Goal: Task Accomplishment & Management: Use online tool/utility

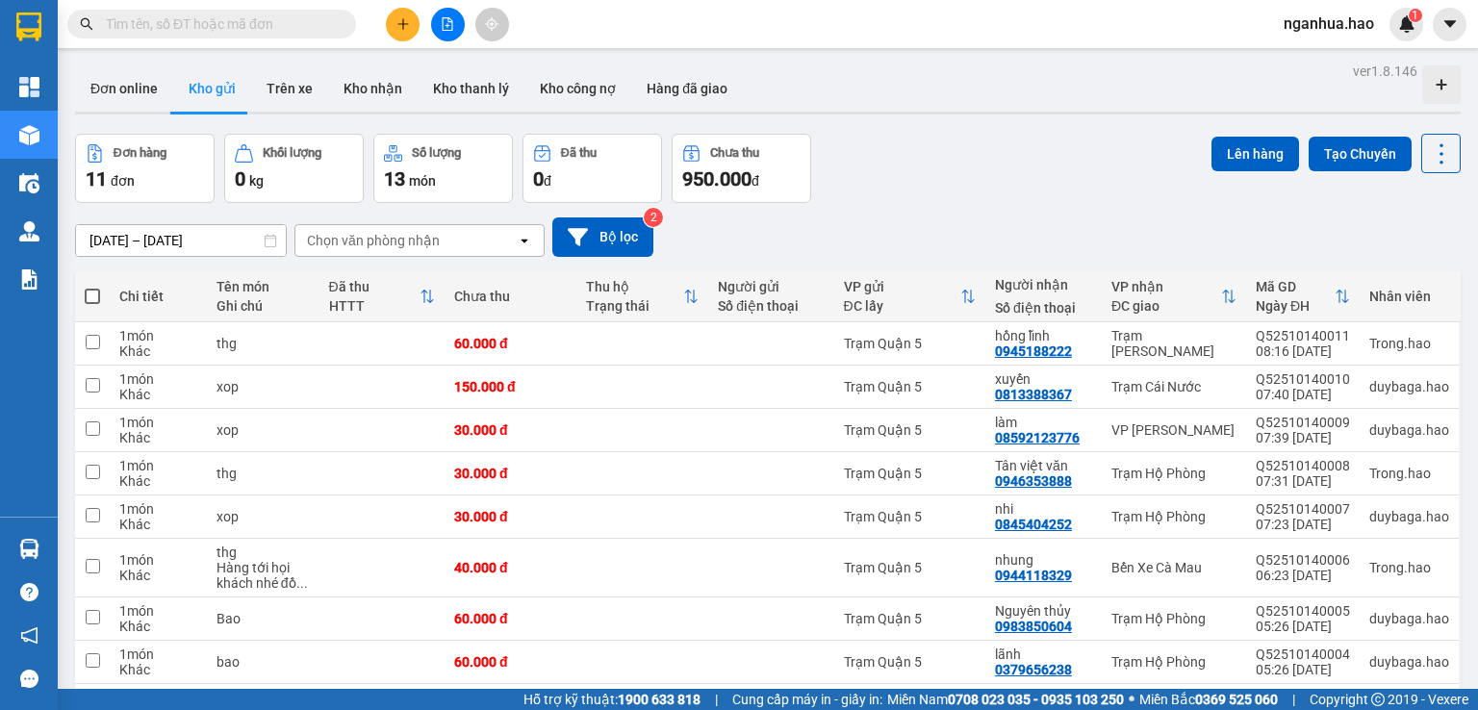
click at [323, 17] on input "text" at bounding box center [219, 23] width 227 height 21
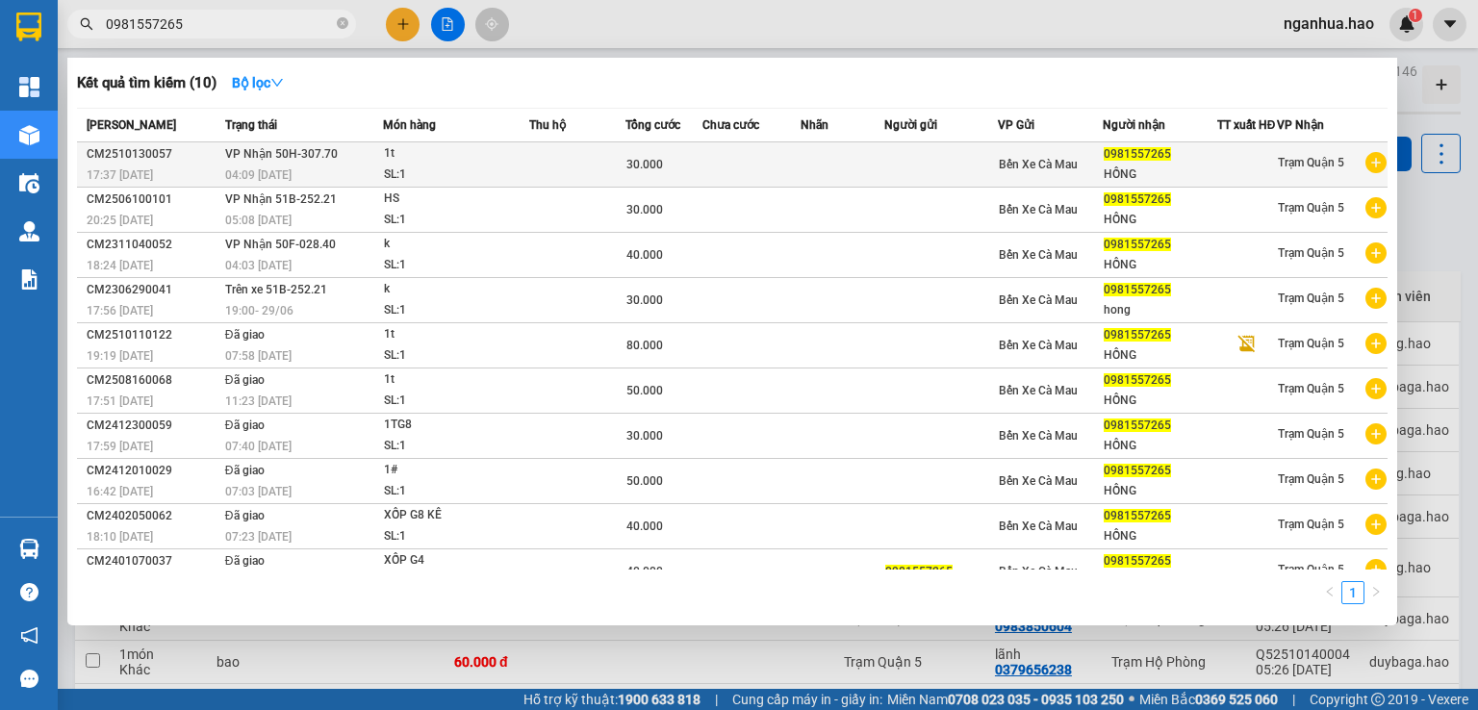
type input "0981557265"
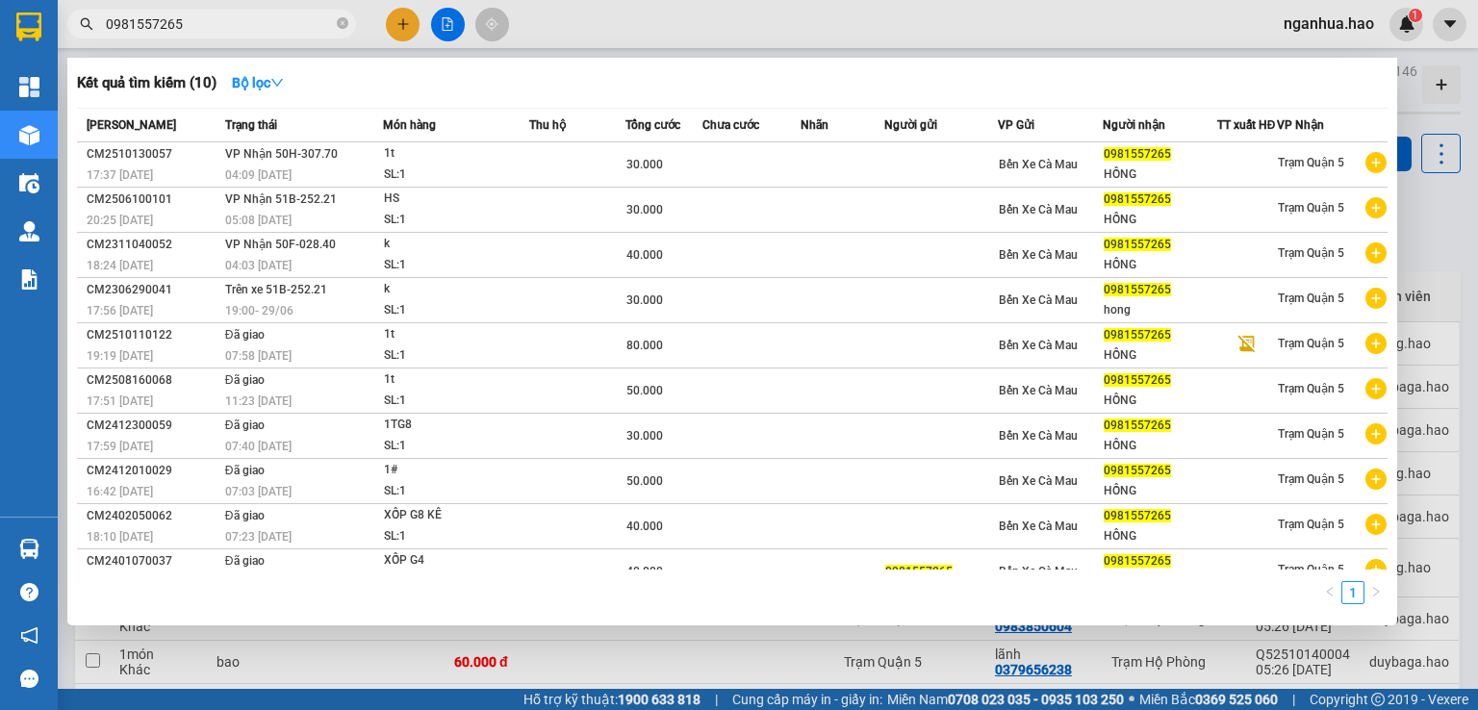
click at [408, 179] on div "SL: 1" at bounding box center [456, 175] width 144 height 21
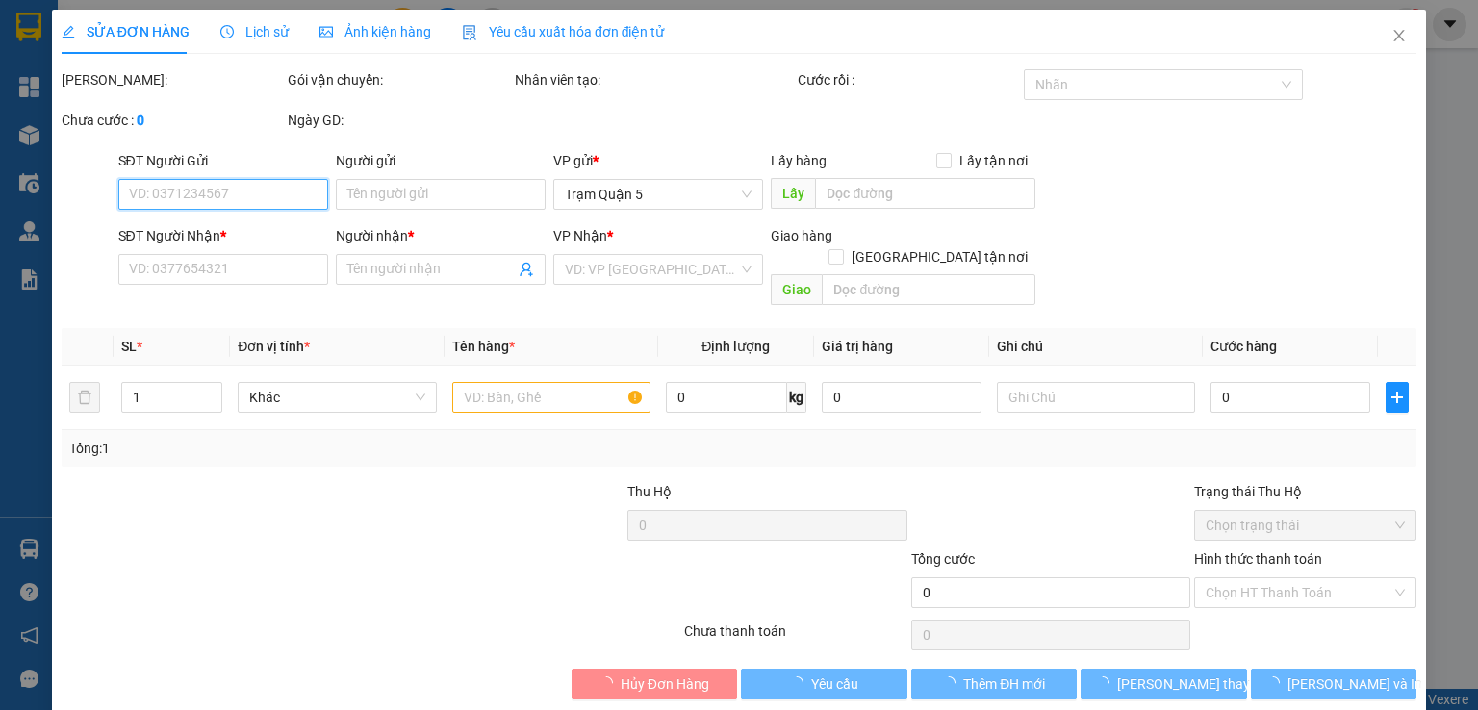
type input "0981557265"
type input "HỒNG"
type input "30.000"
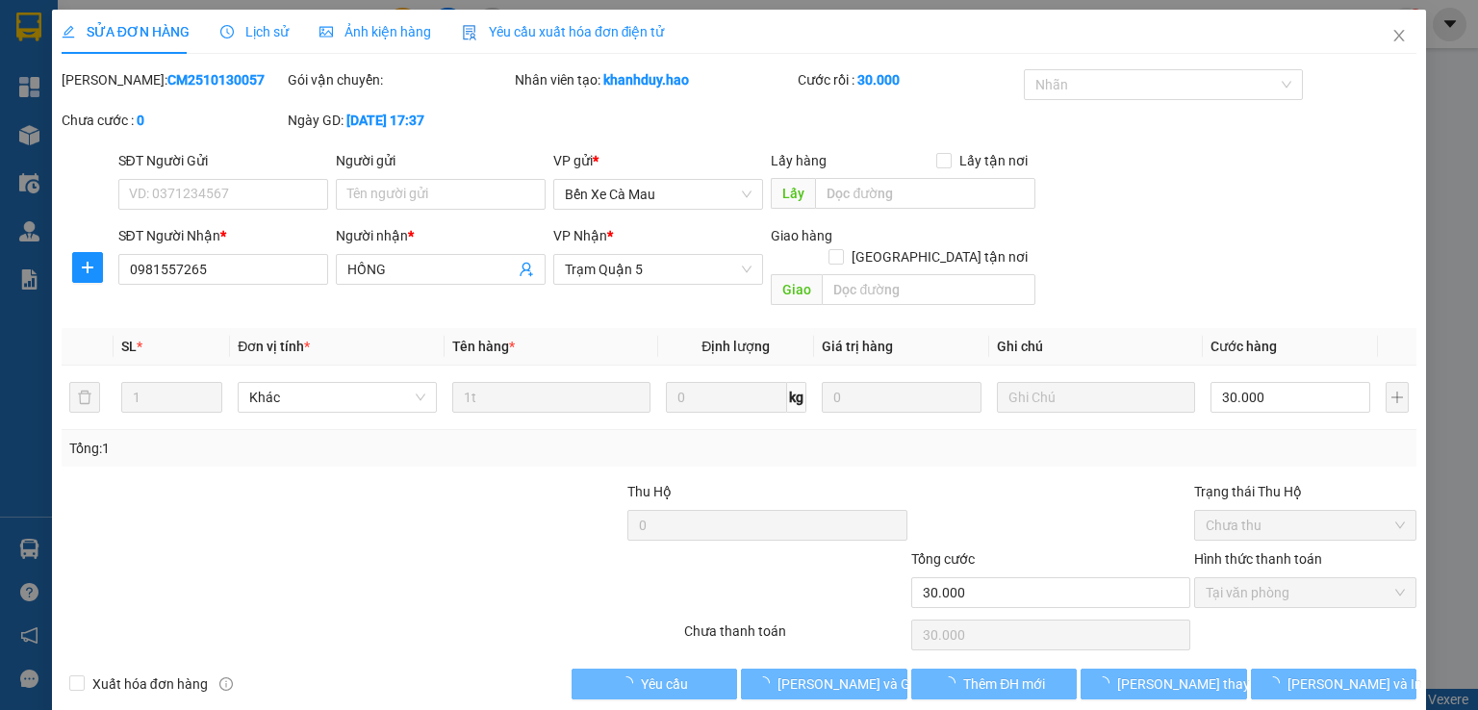
click at [374, 21] on div "Ảnh kiện hàng" at bounding box center [375, 31] width 112 height 21
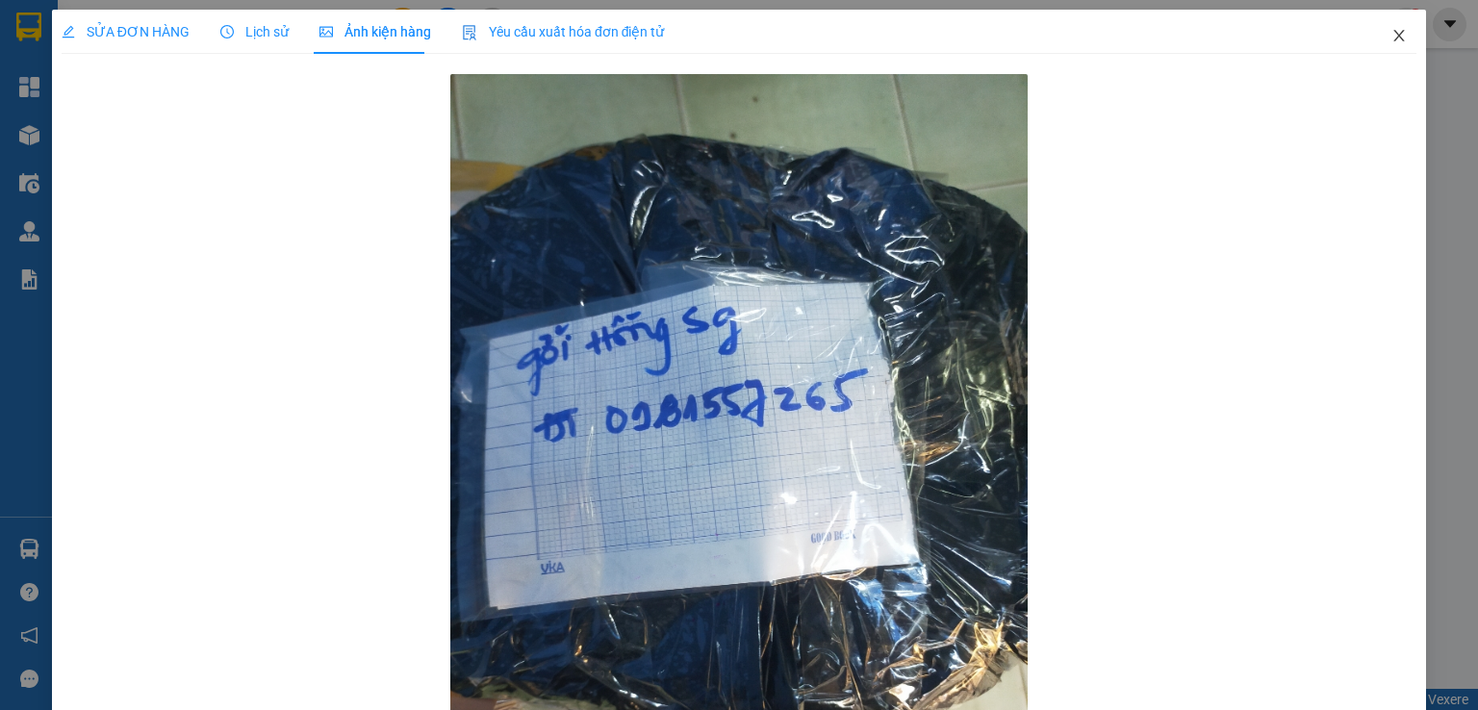
click at [1394, 38] on icon "close" at bounding box center [1399, 36] width 11 height 12
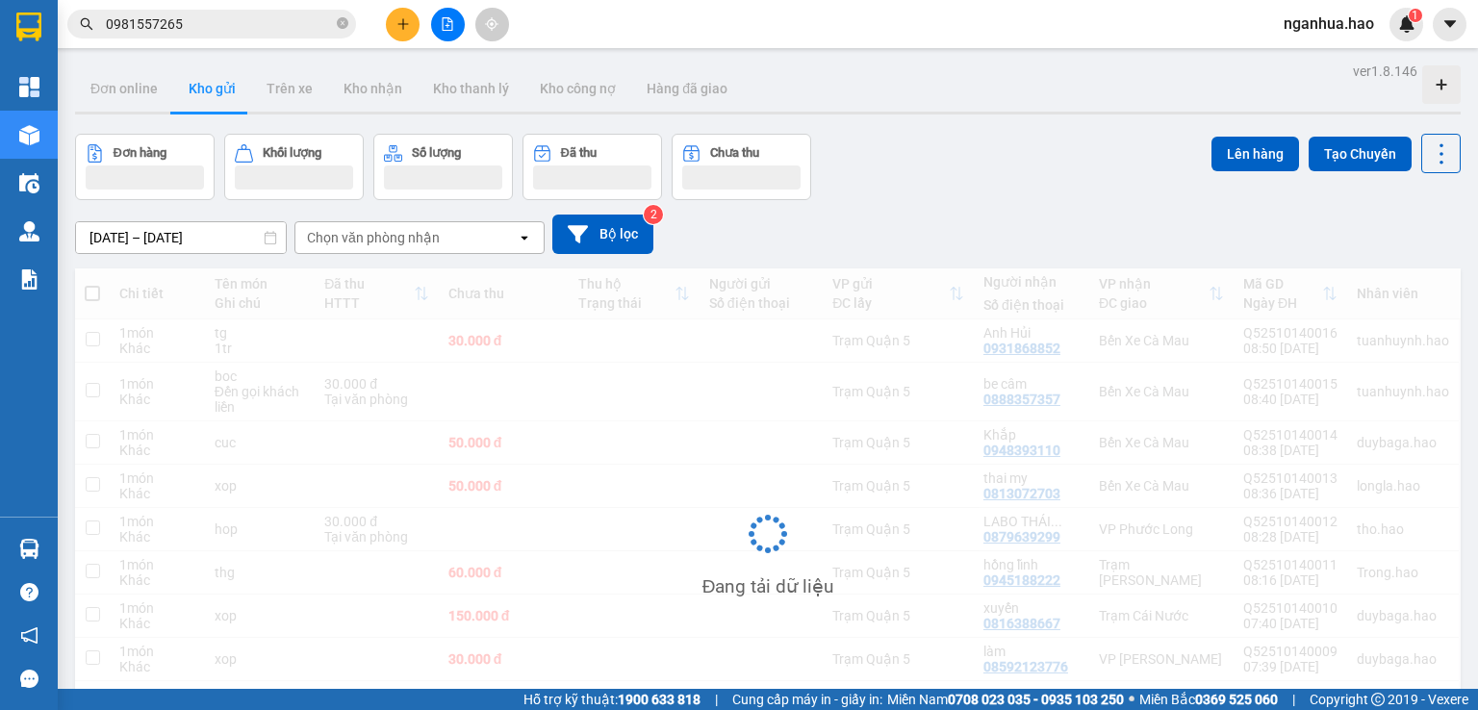
click at [241, 6] on div "Kết quả tìm kiếm ( 10 ) Bộ lọc Mã ĐH Trạng thái Món hàng Thu hộ Tổng cước Chưa …" at bounding box center [739, 24] width 1478 height 48
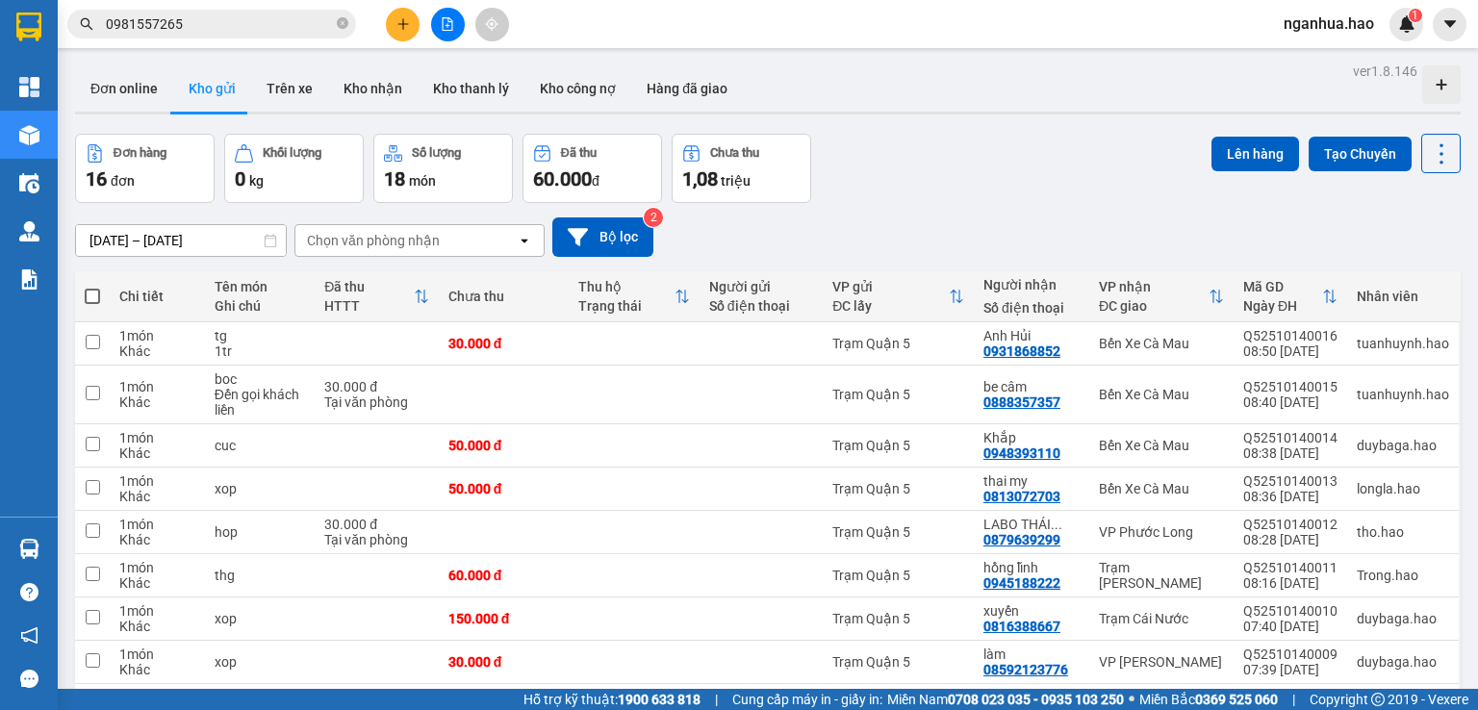
click at [224, 40] on div "Kết quả tìm kiếm ( 10 ) Bộ lọc Mã ĐH Trạng thái Món hàng Thu hộ Tổng cước Chưa …" at bounding box center [739, 24] width 1478 height 48
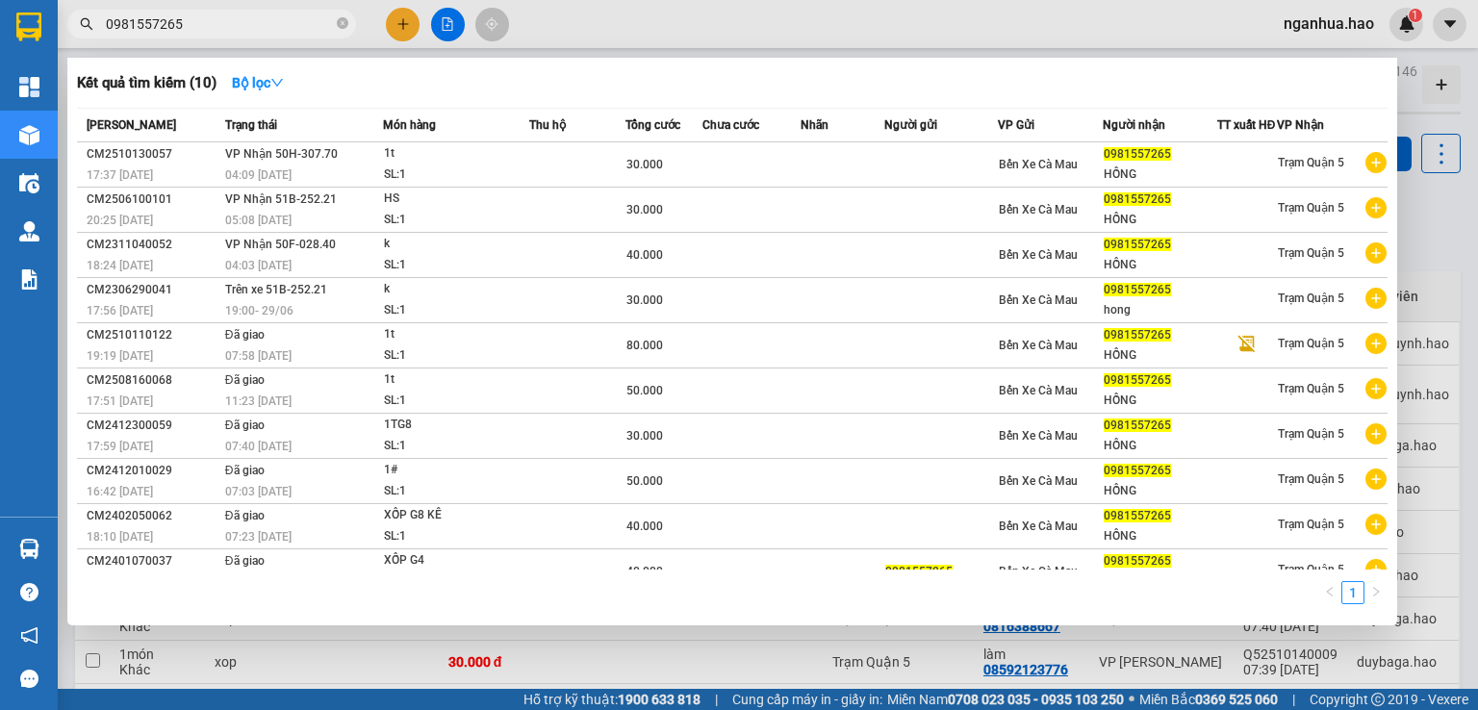
click at [220, 28] on input "0981557265" at bounding box center [219, 23] width 227 height 21
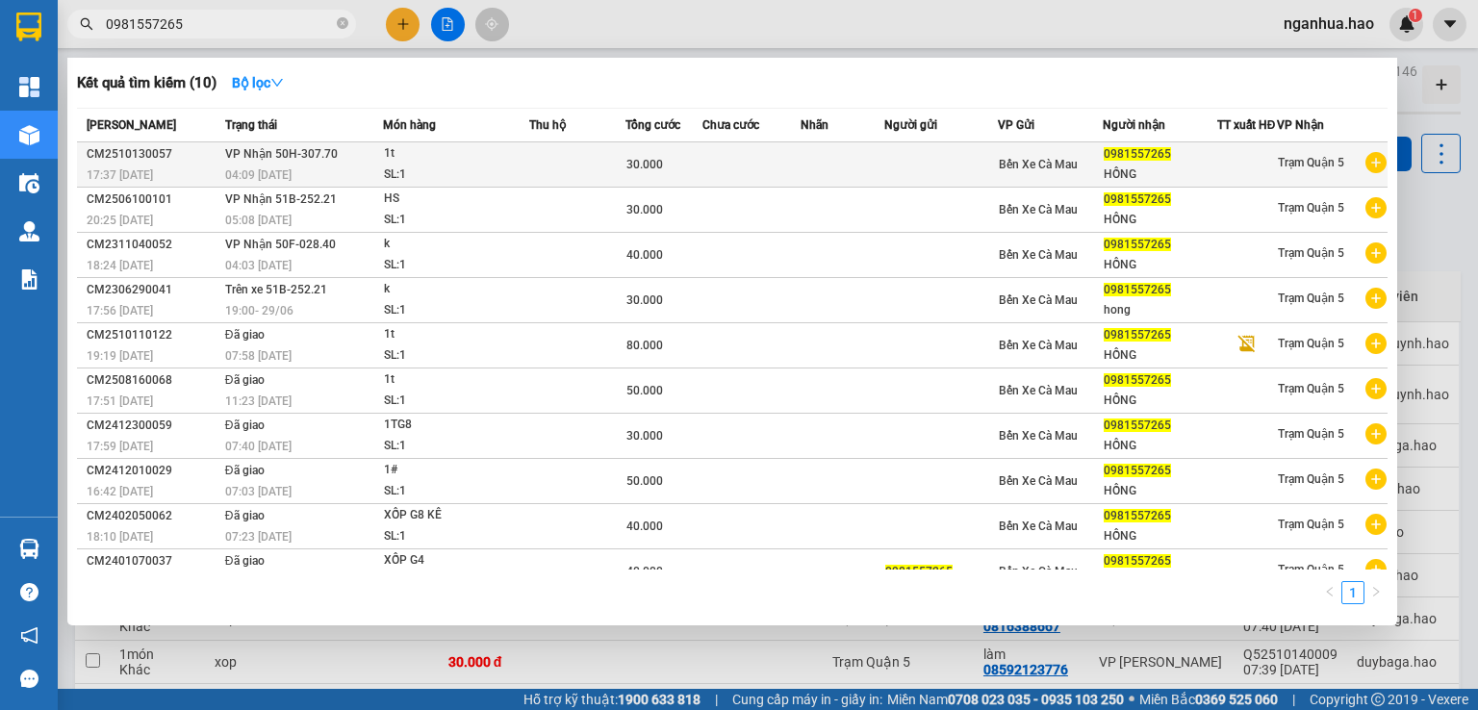
click at [843, 182] on td at bounding box center [842, 164] width 83 height 45
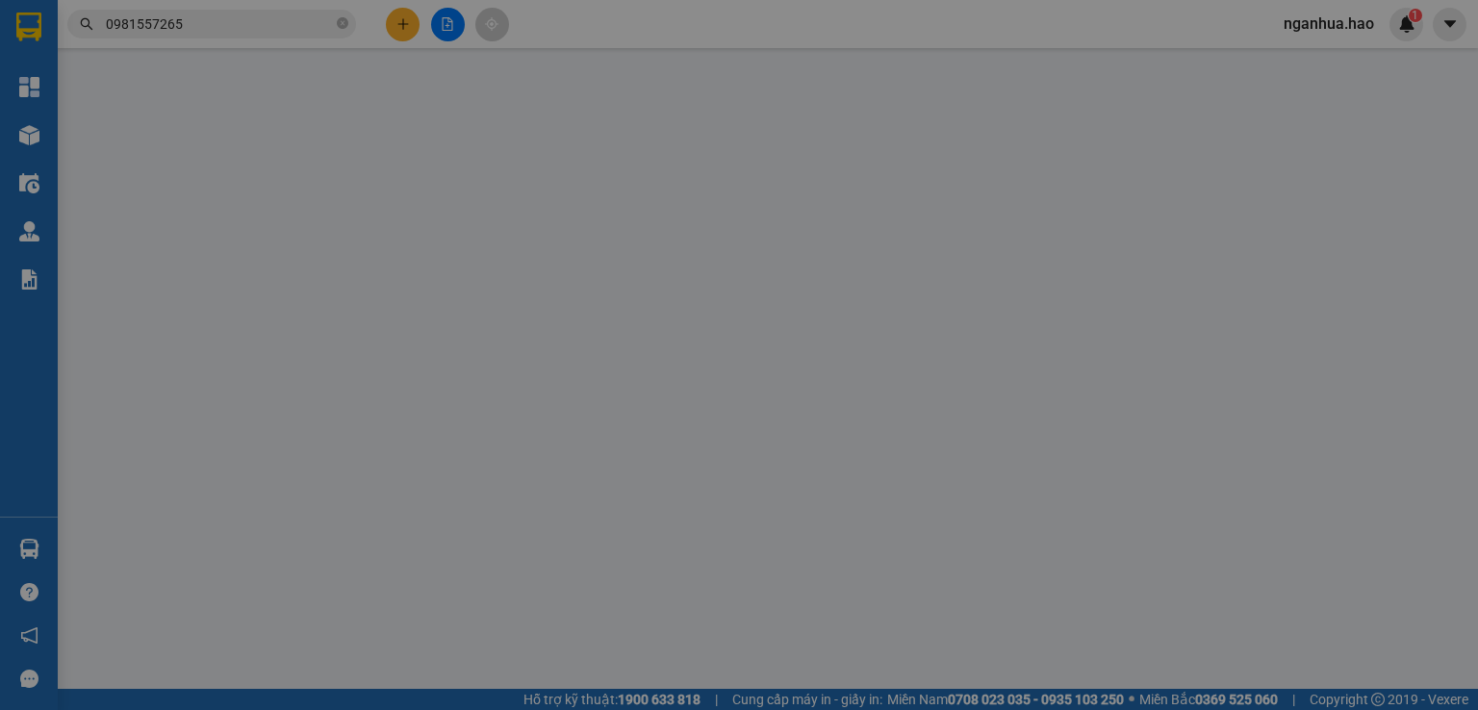
type input "0981557265"
type input "HỒNG"
type input "30.000"
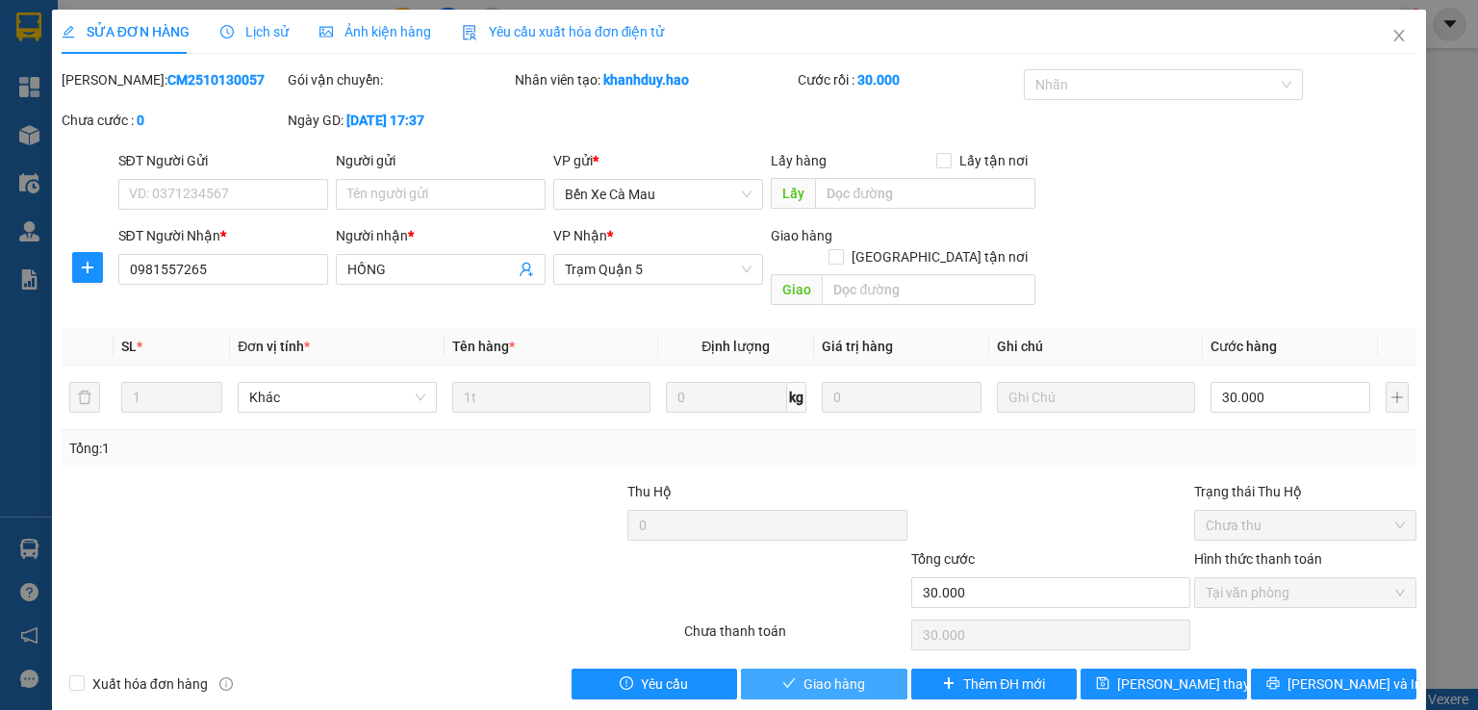
drag, startPoint x: 846, startPoint y: 656, endPoint x: 901, endPoint y: 621, distance: 65.4
click at [846, 674] on span "Giao hàng" at bounding box center [835, 684] width 62 height 21
type input "0"
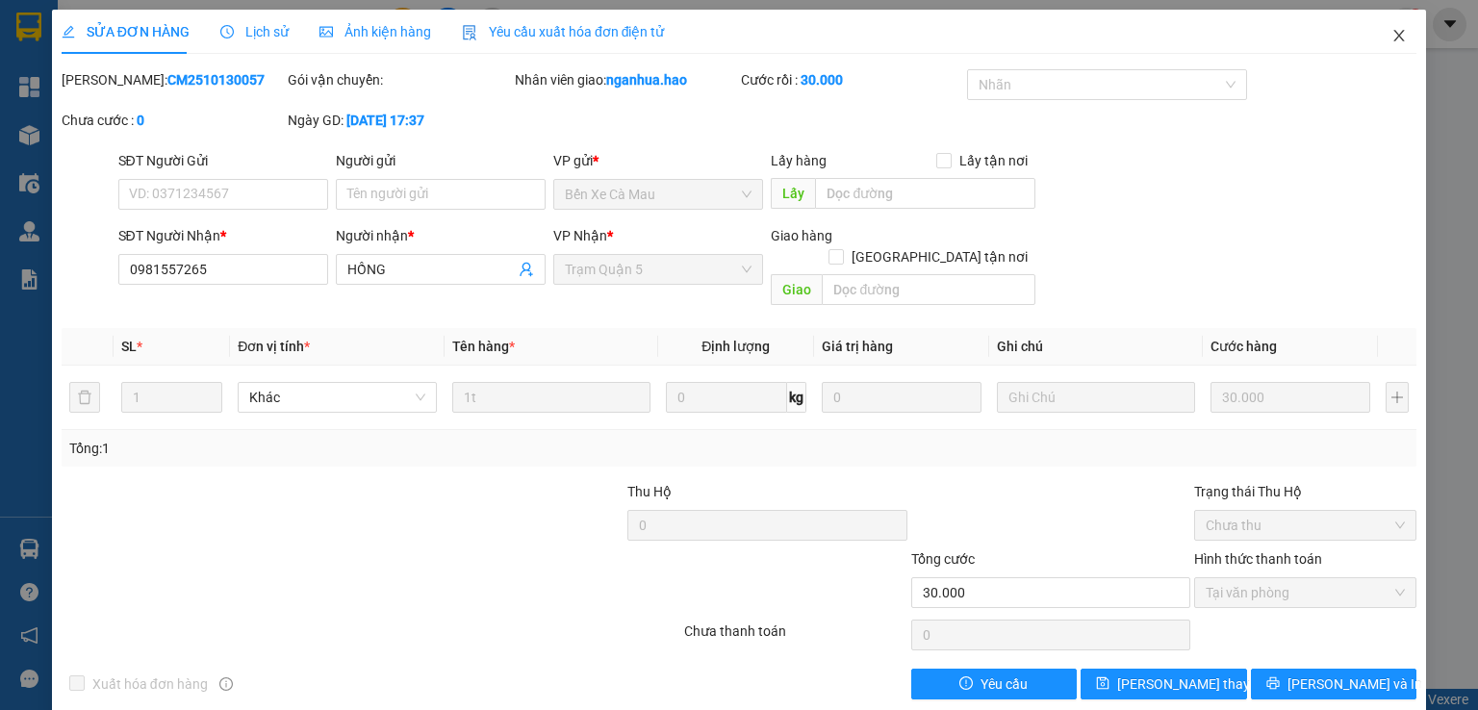
click at [1392, 39] on icon "close" at bounding box center [1399, 35] width 15 height 15
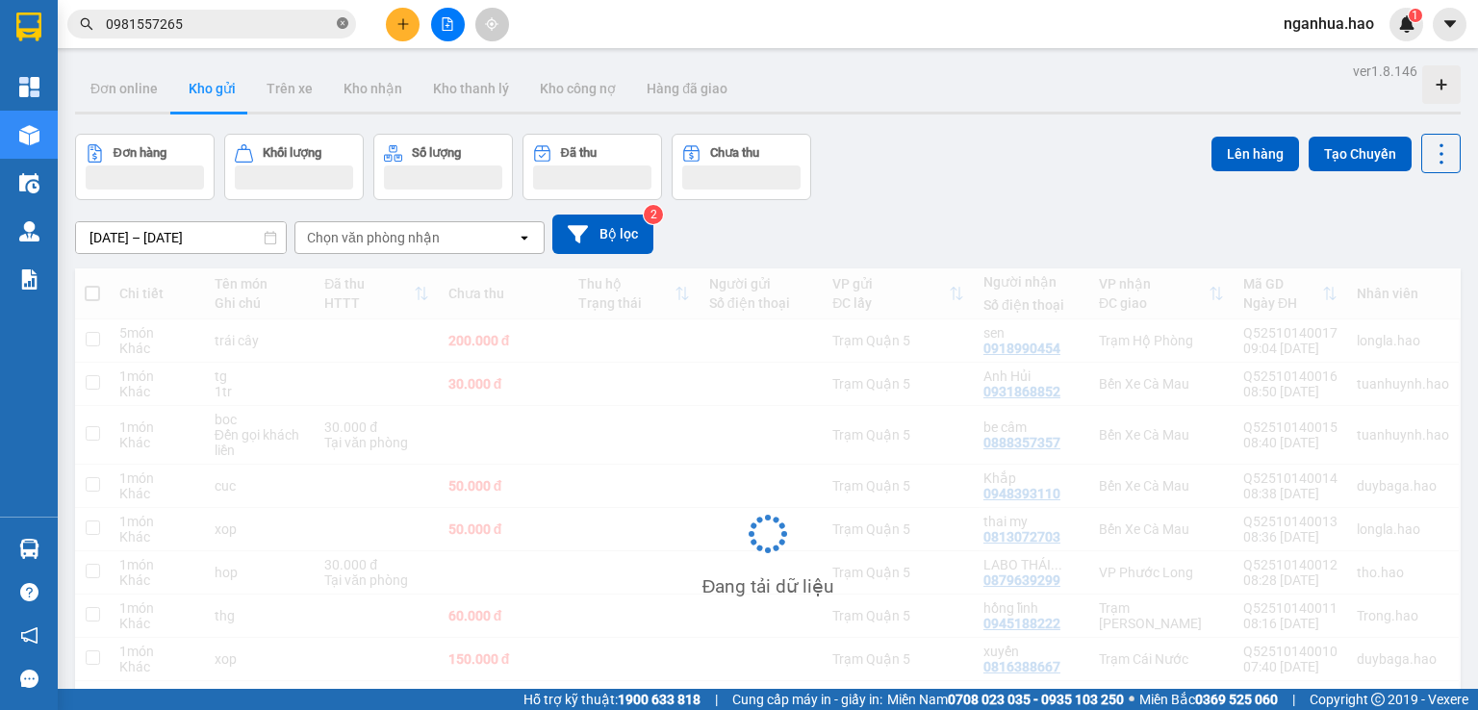
click at [345, 26] on icon "close-circle" at bounding box center [343, 23] width 12 height 12
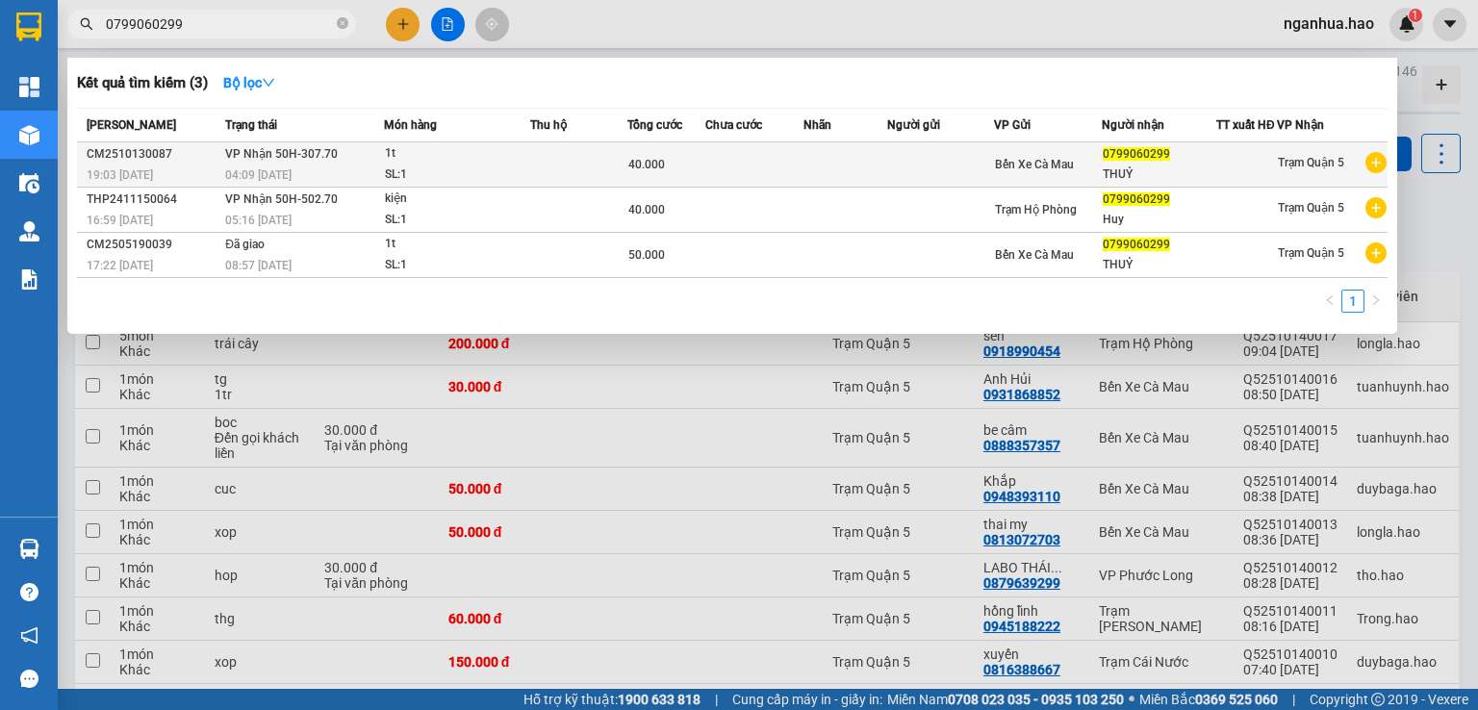
type input "0799060299"
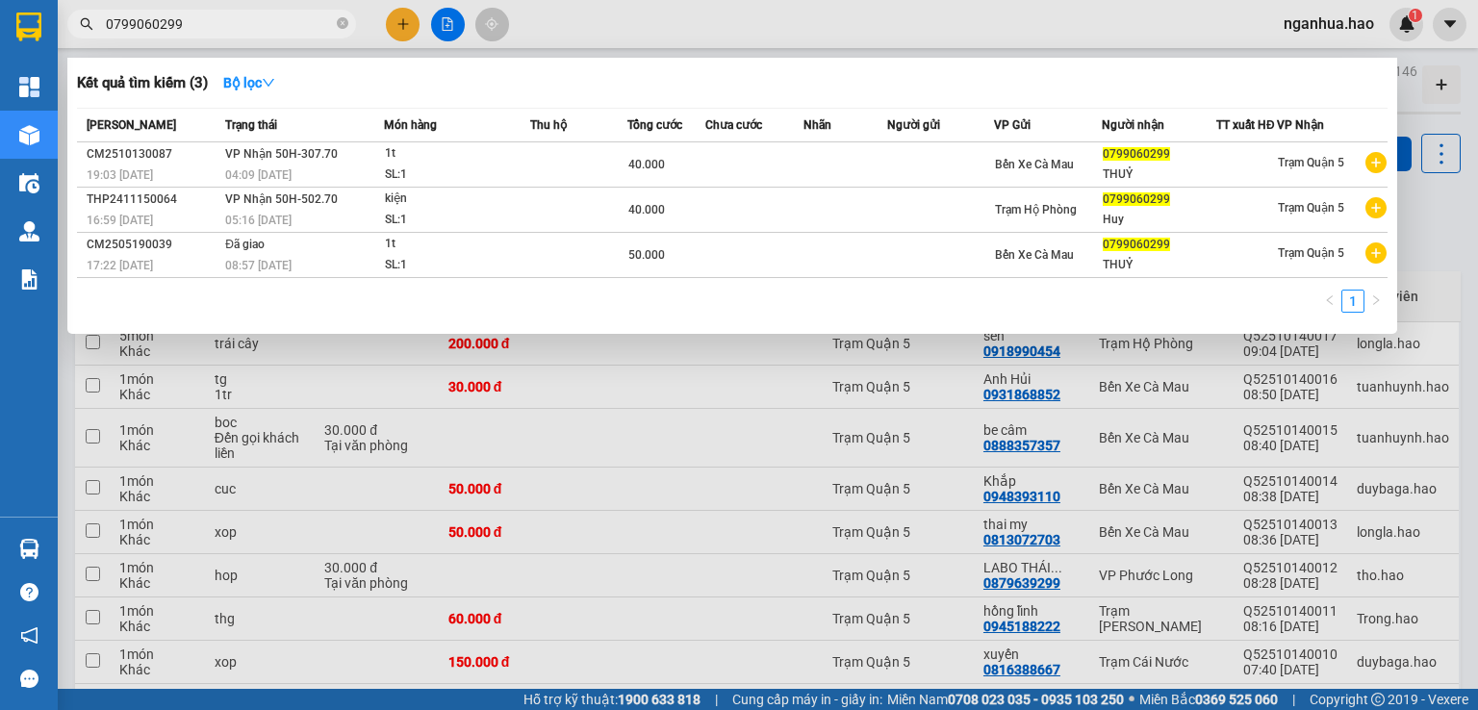
click at [512, 182] on div "SL: 1" at bounding box center [457, 175] width 144 height 21
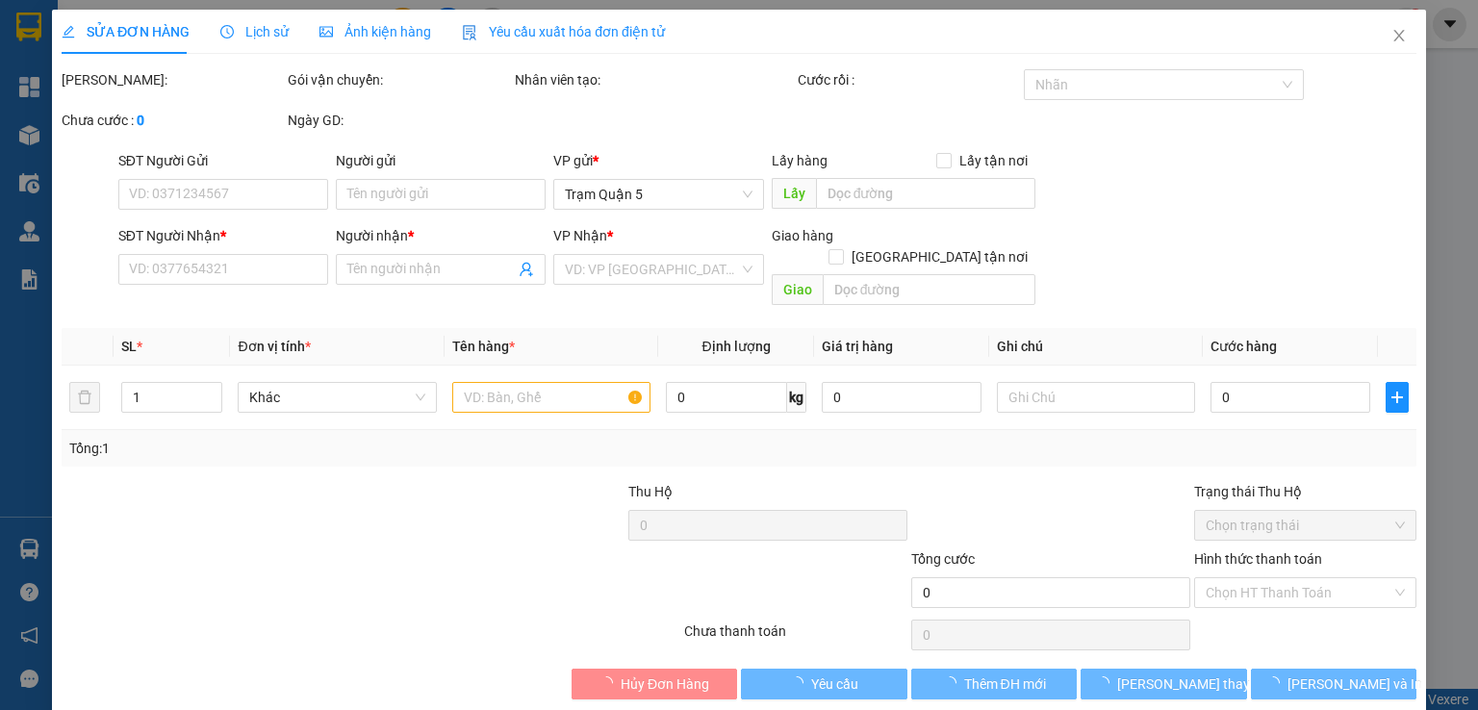
type input "0799060299"
type input "THUỶ"
type input "40.000"
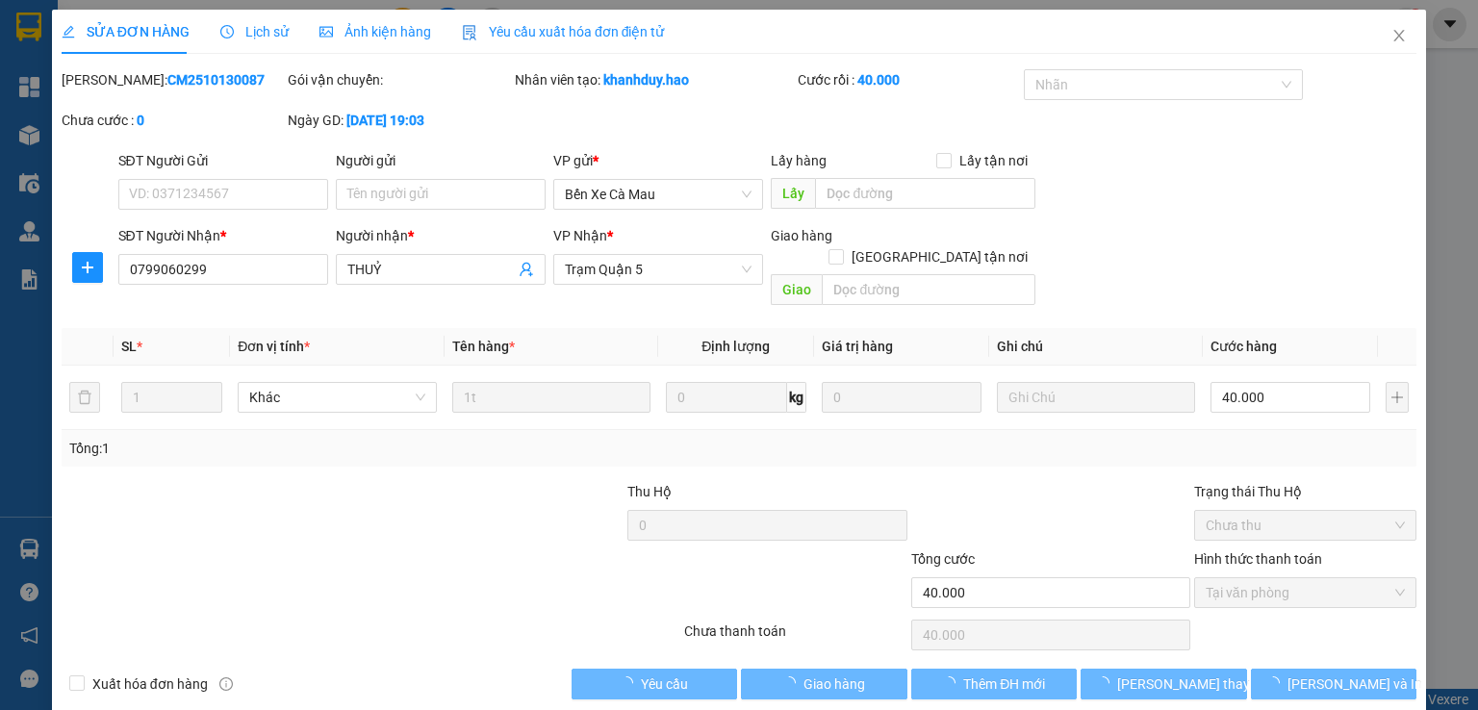
click at [348, 28] on span "Ảnh kiện hàng" at bounding box center [375, 31] width 112 height 15
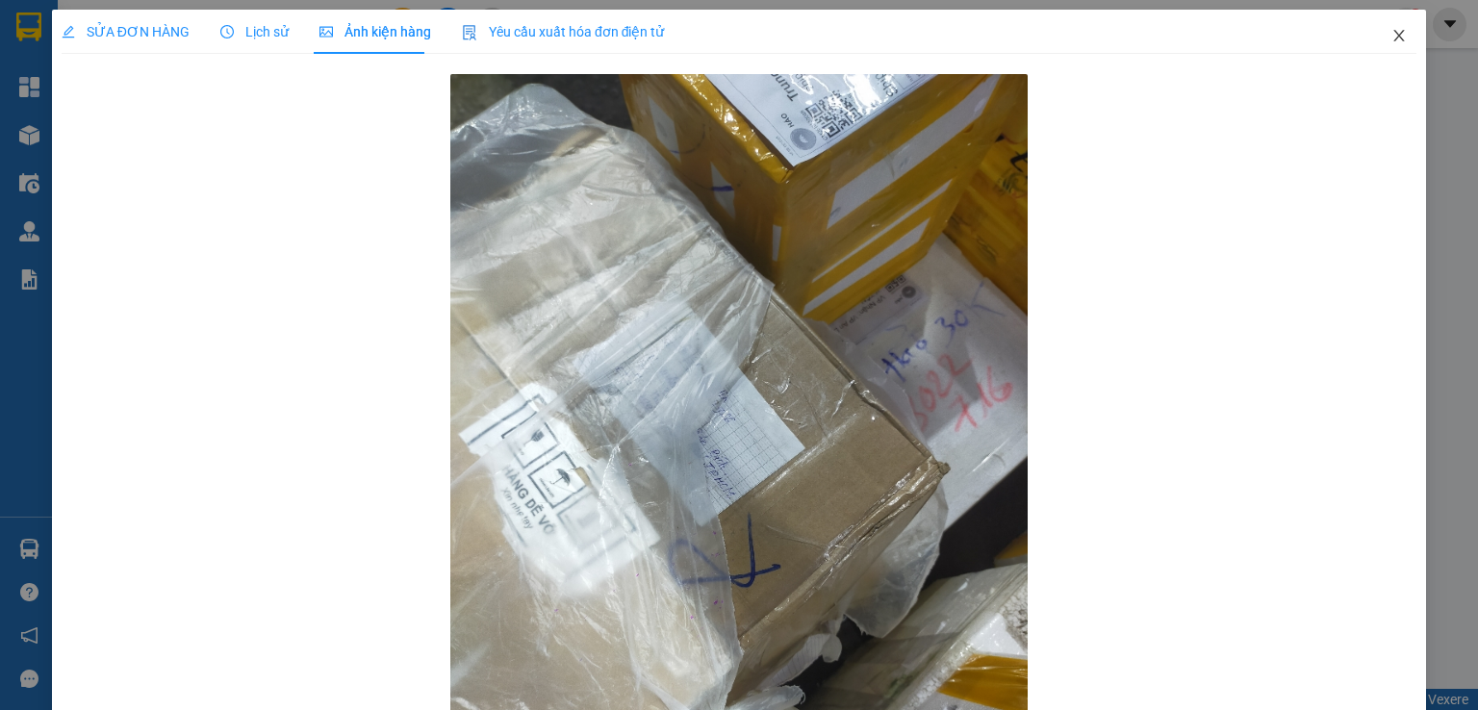
click at [1394, 38] on icon "close" at bounding box center [1399, 36] width 11 height 12
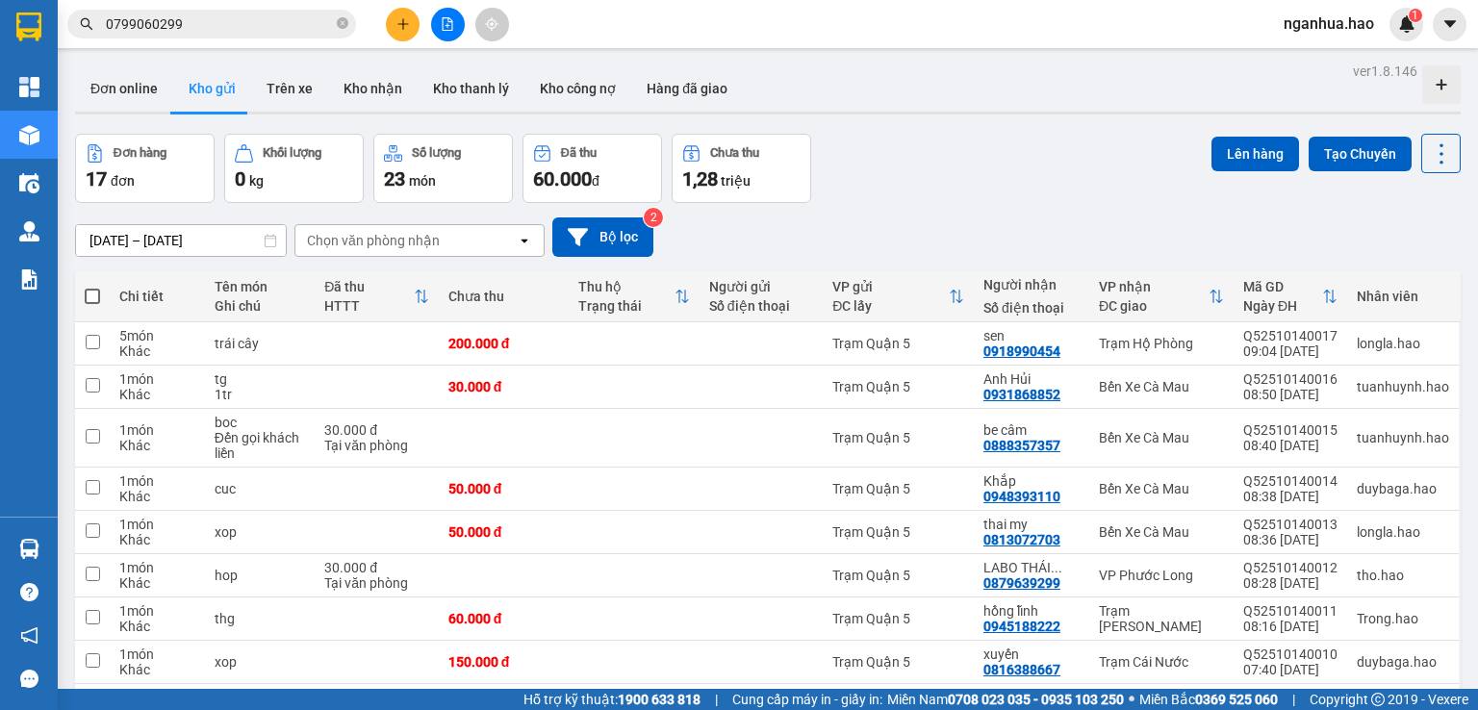
click at [262, 32] on input "0799060299" at bounding box center [219, 23] width 227 height 21
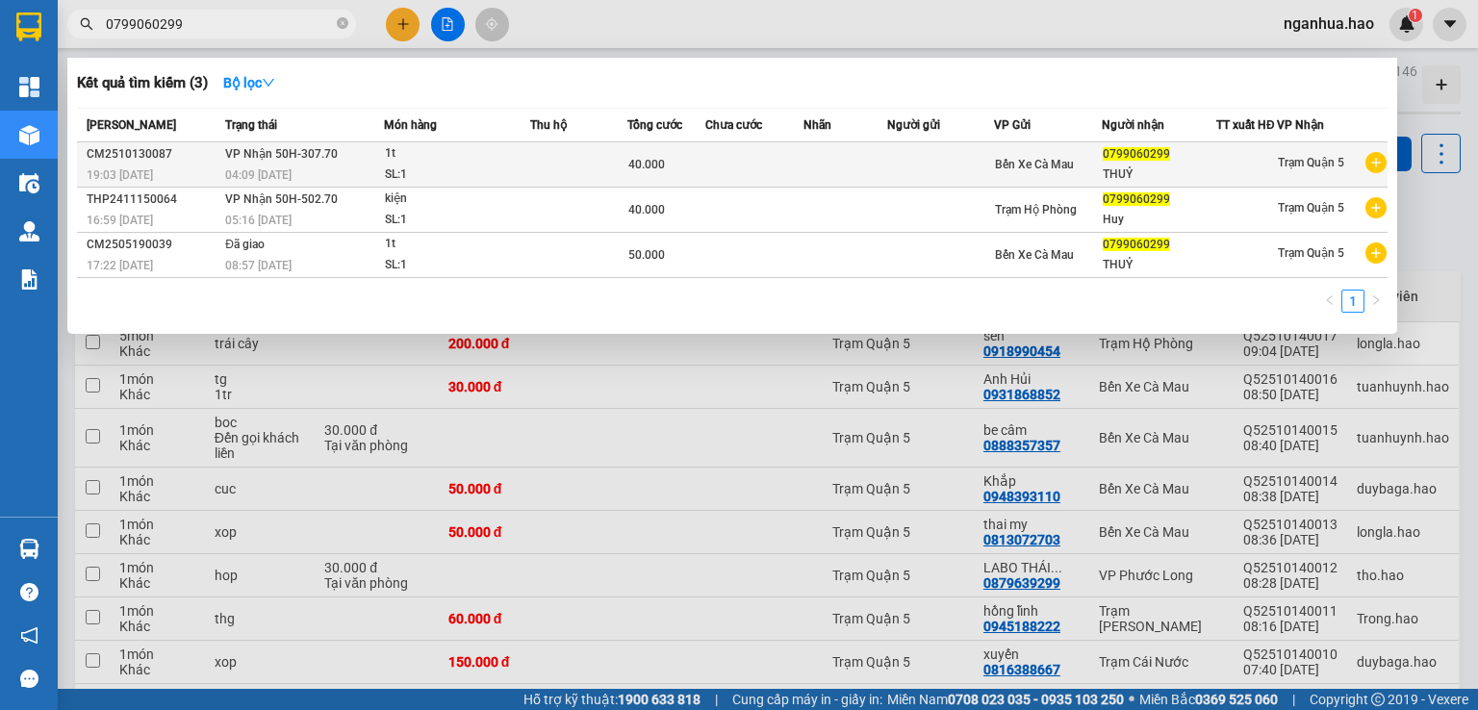
click at [500, 178] on div "SL: 1" at bounding box center [457, 175] width 144 height 21
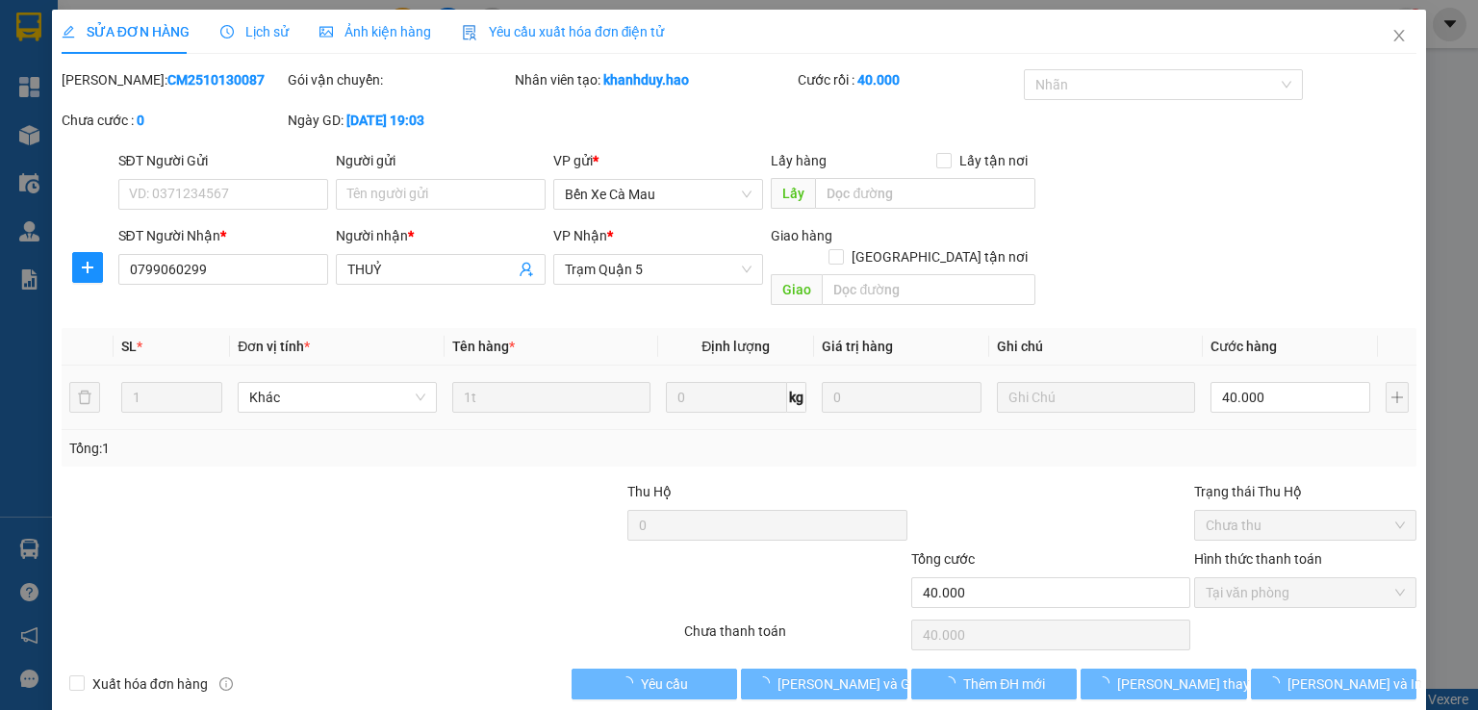
type input "0799060299"
type input "THUỶ"
type input "40.000"
click at [824, 674] on span "Giao hàng" at bounding box center [835, 684] width 62 height 21
type input "0"
